Goal: Find specific page/section: Find specific page/section

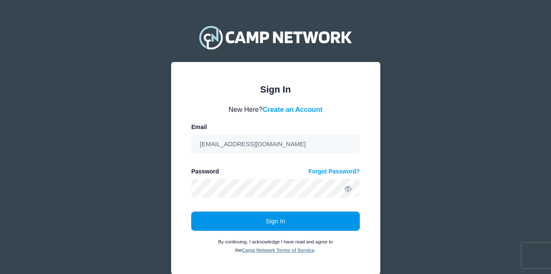
click at [277, 226] on button "Sign In" at bounding box center [275, 220] width 169 height 19
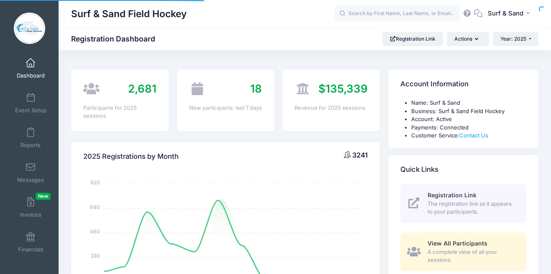
select select
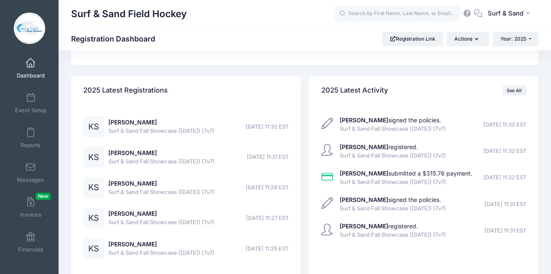
scroll to position [1985, 0]
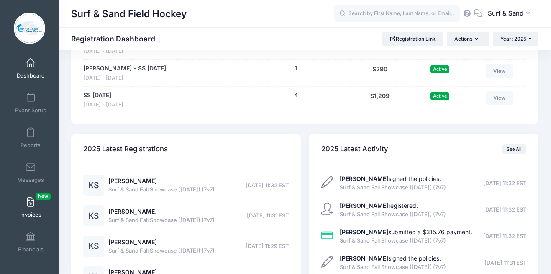
click at [32, 208] on link "Invoices New" at bounding box center [31, 207] width 40 height 29
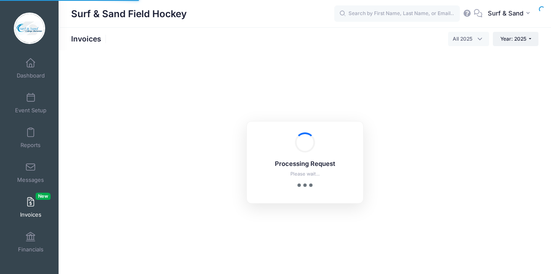
select select
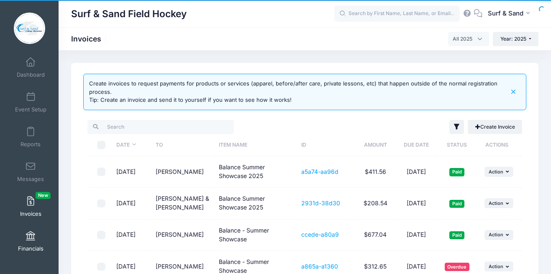
click at [31, 239] on span at bounding box center [31, 236] width 0 height 9
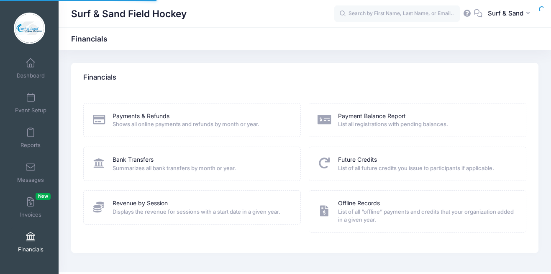
scroll to position [1, 0]
click at [143, 206] on link "Revenue by Session" at bounding box center [140, 203] width 55 height 9
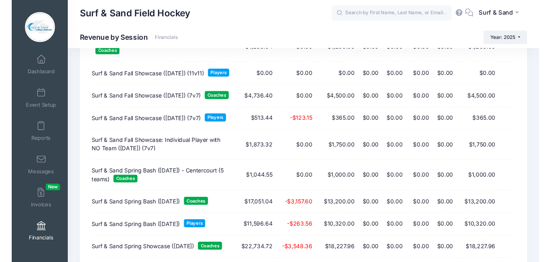
scroll to position [1170, 0]
